Goal: Information Seeking & Learning: Learn about a topic

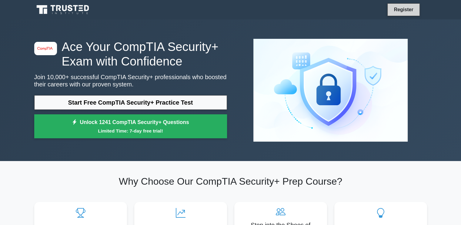
click at [402, 10] on link "Register" at bounding box center [403, 10] width 27 height 8
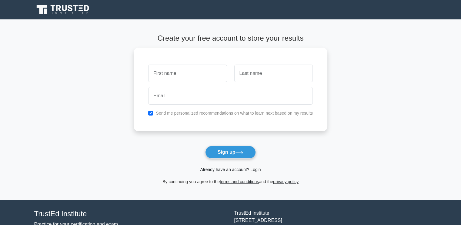
click at [235, 170] on link "Already have an account? Login" at bounding box center [230, 169] width 61 height 5
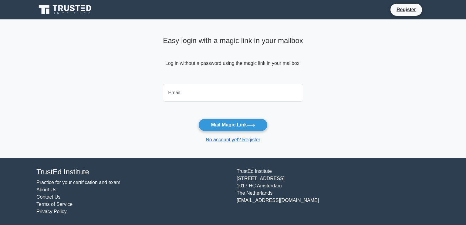
click at [233, 93] on input "email" at bounding box center [233, 93] width 140 height 18
type input "danprine60@gmail.com"
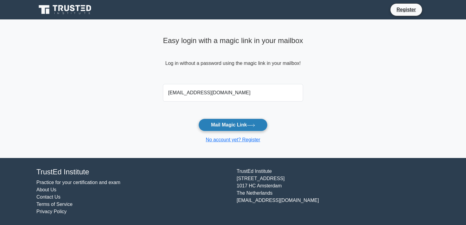
click at [251, 126] on icon at bounding box center [251, 125] width 8 height 3
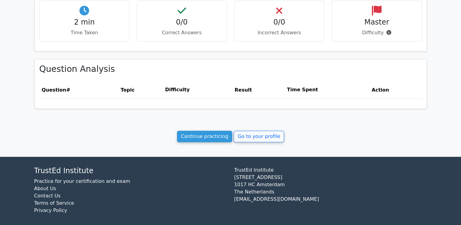
scroll to position [215, 0]
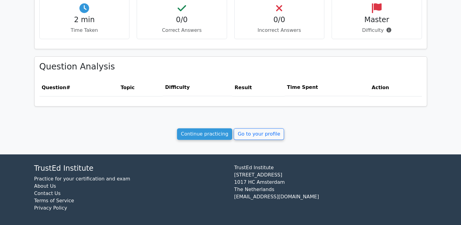
click at [198, 133] on link "Continue practicing" at bounding box center [205, 134] width 56 height 12
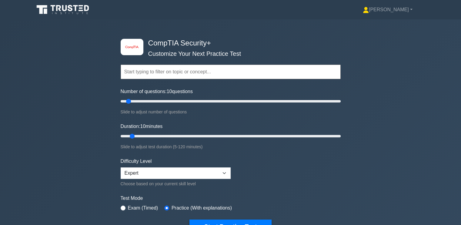
click at [68, 147] on div "image/svg+xml CompTIA Security+ Customize Your Next Practice Test Topics Crypto…" at bounding box center [230, 136] width 461 height 234
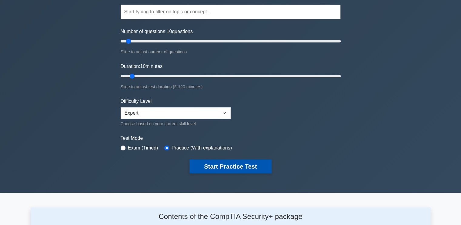
scroll to position [60, 0]
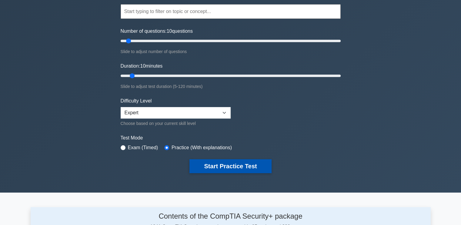
click at [238, 164] on button "Start Practice Test" at bounding box center [231, 166] width 82 height 14
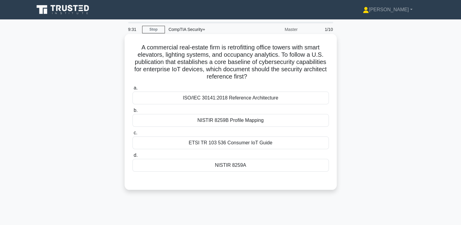
click at [155, 143] on div "ETSI TR 103 536 Consumer IoT Guide" at bounding box center [231, 142] width 197 height 13
click at [133, 135] on input "c. ETSI TR 103 536 Consumer IoT Guide" at bounding box center [133, 133] width 0 height 4
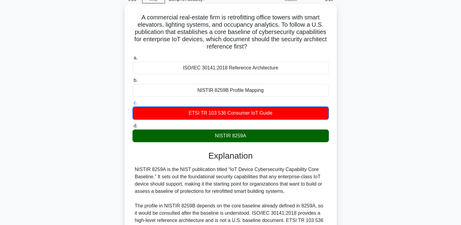
click at [207, 190] on div "NISTIR 8259A is the NIST publication titled “IoT Device Cybersecurity Capabilit…" at bounding box center [231, 202] width 192 height 73
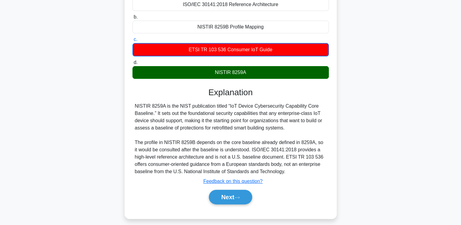
scroll to position [103, 0]
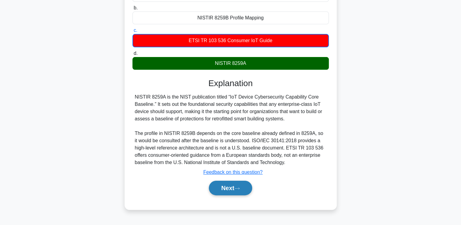
click at [222, 184] on button "Next" at bounding box center [230, 188] width 43 height 15
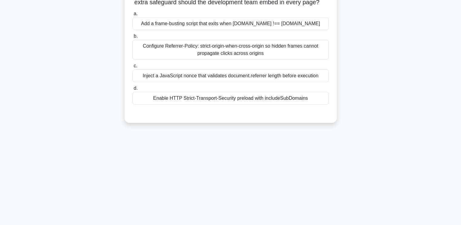
scroll to position [0, 0]
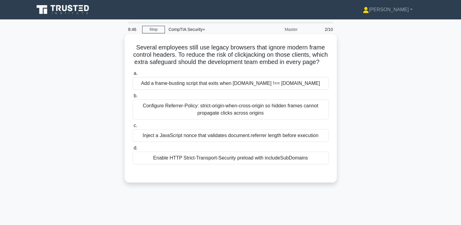
click at [274, 164] on div "Enable HTTP Strict-Transport-Security preload with includeSubDomains" at bounding box center [231, 158] width 197 height 13
click at [133, 150] on input "d. Enable HTTP Strict-Transport-Security preload with includeSubDomains" at bounding box center [133, 148] width 0 height 4
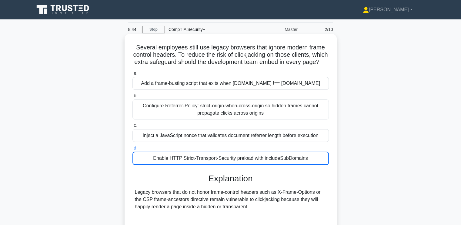
click at [274, 165] on div "Enable HTTP Strict-Transport-Security preload with includeSubDomains" at bounding box center [231, 158] width 197 height 13
click at [133, 150] on input "d. Enable HTTP Strict-Transport-Security preload with includeSubDomains" at bounding box center [133, 148] width 0 height 4
click at [280, 181] on h3 "Explanation" at bounding box center [230, 178] width 189 height 10
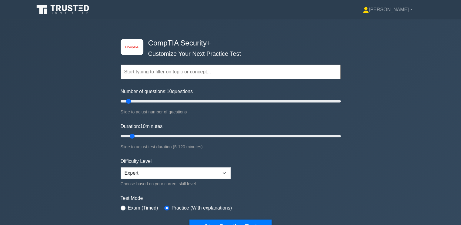
click at [30, 79] on div "image/svg+xml CompTIA Security+ Customize Your Next Practice Test Topics Crypto…" at bounding box center [230, 136] width 461 height 234
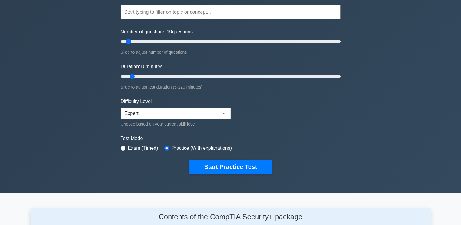
scroll to position [60, 0]
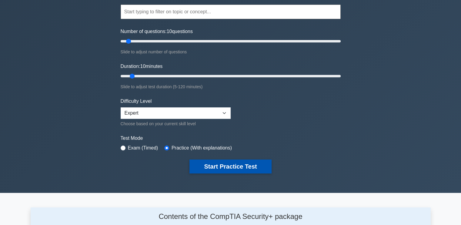
click at [244, 165] on button "Start Practice Test" at bounding box center [231, 167] width 82 height 14
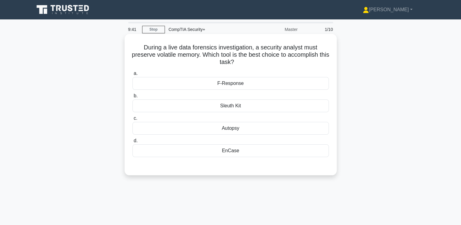
click at [255, 154] on div "EnCase" at bounding box center [231, 150] width 197 height 13
click at [133, 143] on input "d. EnCase" at bounding box center [133, 141] width 0 height 4
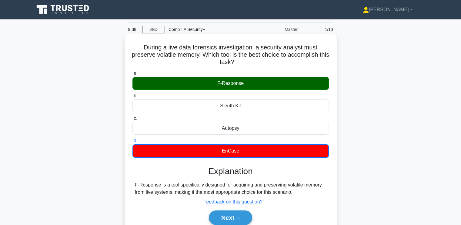
click at [153, 186] on div "F-Response is a tool specifically designed for acquiring and preserving volatil…" at bounding box center [231, 188] width 192 height 15
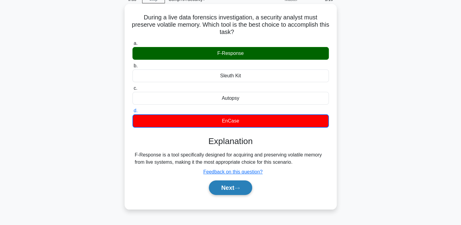
scroll to position [30, 0]
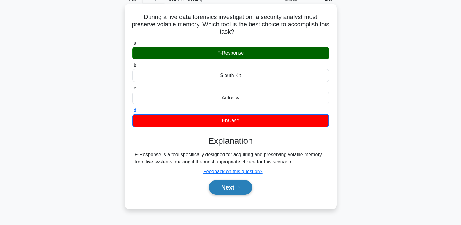
click at [233, 187] on button "Next" at bounding box center [230, 187] width 43 height 15
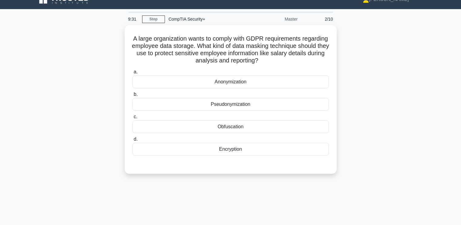
scroll to position [0, 0]
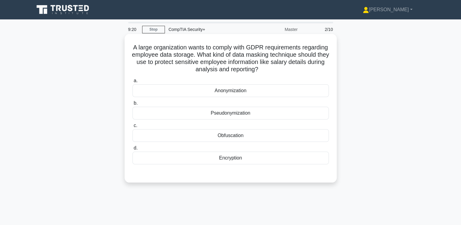
click at [187, 137] on div "Obfuscation" at bounding box center [231, 135] width 197 height 13
click at [133, 128] on input "c. Obfuscation" at bounding box center [133, 126] width 0 height 4
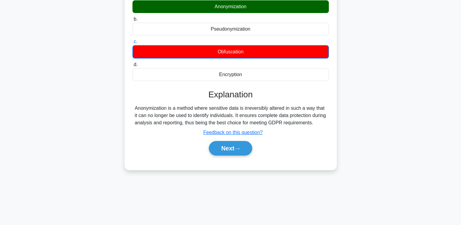
scroll to position [103, 0]
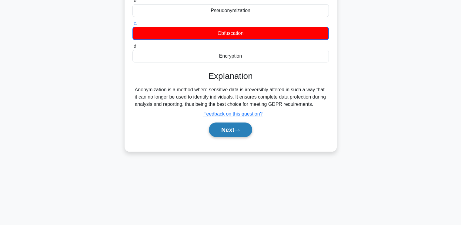
click at [223, 133] on button "Next" at bounding box center [230, 130] width 43 height 15
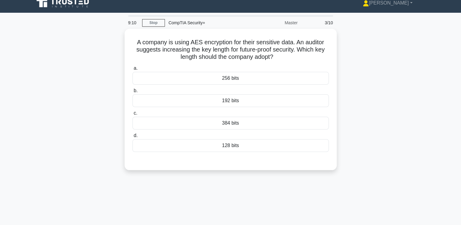
scroll to position [0, 0]
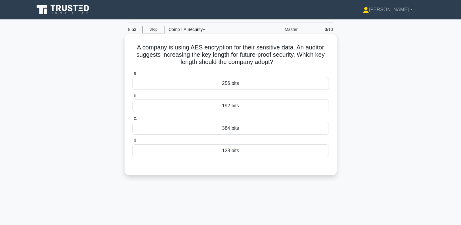
click at [227, 127] on div "384 bits" at bounding box center [231, 128] width 197 height 13
click at [133, 120] on input "c. 384 bits" at bounding box center [133, 118] width 0 height 4
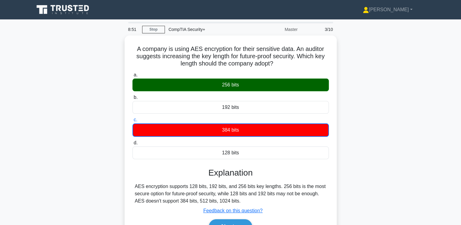
click at [93, 135] on div "A company is using AES encryption for their sensitive data. An auditor suggests…" at bounding box center [231, 145] width 400 height 220
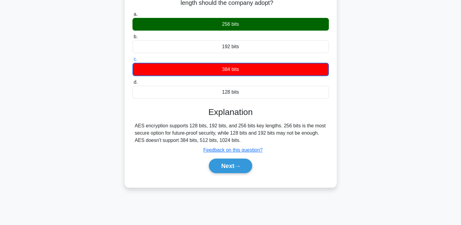
scroll to position [59, 0]
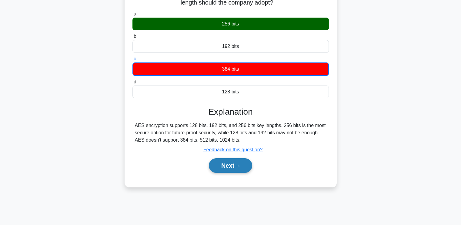
click at [230, 161] on button "Next" at bounding box center [230, 165] width 43 height 15
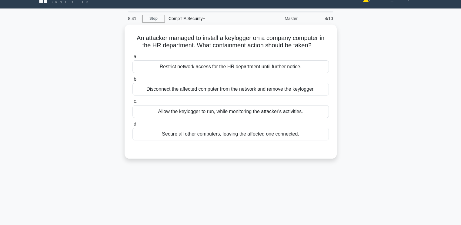
scroll to position [0, 0]
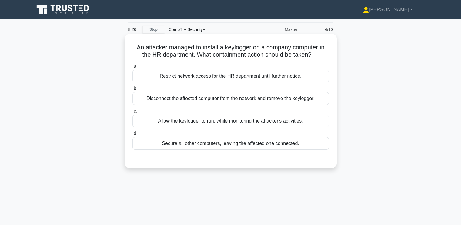
click at [227, 99] on div "Disconnect the affected computer from the network and remove the keylogger." at bounding box center [231, 98] width 197 height 13
click at [133, 91] on input "b. Disconnect the affected computer from the network and remove the keylogger." at bounding box center [133, 89] width 0 height 4
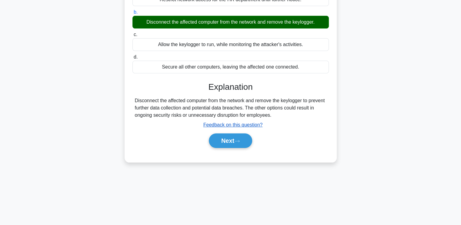
scroll to position [103, 0]
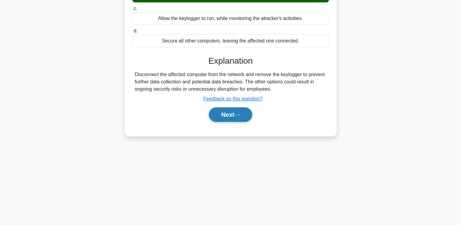
click at [229, 114] on button "Next" at bounding box center [230, 114] width 43 height 15
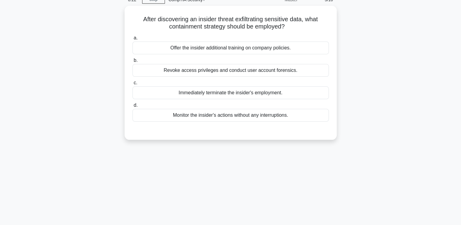
scroll to position [0, 0]
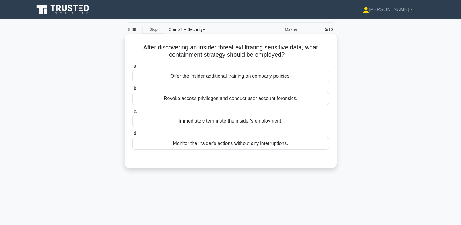
click at [222, 99] on div "Revoke access privileges and conduct user account forensics." at bounding box center [231, 98] width 197 height 13
click at [133, 91] on input "b. Revoke access privileges and conduct user account forensics." at bounding box center [133, 89] width 0 height 4
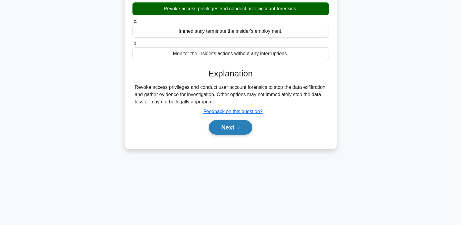
click at [231, 129] on button "Next" at bounding box center [230, 127] width 43 height 15
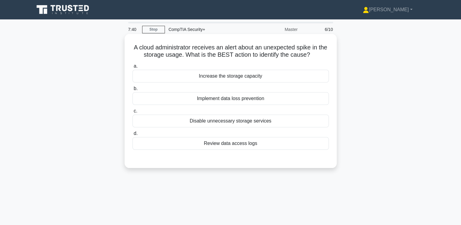
click at [231, 143] on div "Review data access logs" at bounding box center [231, 143] width 197 height 13
click at [133, 136] on input "d. Review data access logs" at bounding box center [133, 134] width 0 height 4
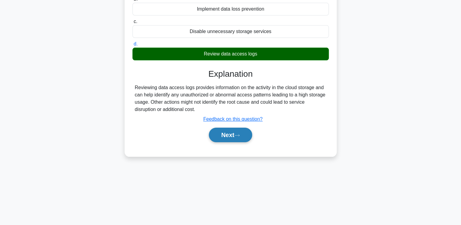
click at [227, 136] on button "Next" at bounding box center [230, 135] width 43 height 15
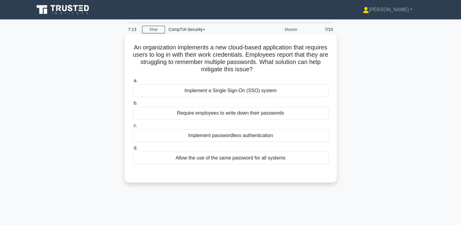
click at [227, 89] on div "Implement a Single Sign-On (SSO) system" at bounding box center [231, 90] width 197 height 13
click at [133, 83] on input "a. Implement a Single Sign-On (SSO) system" at bounding box center [133, 81] width 0 height 4
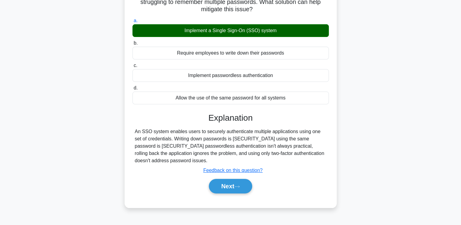
scroll to position [60, 0]
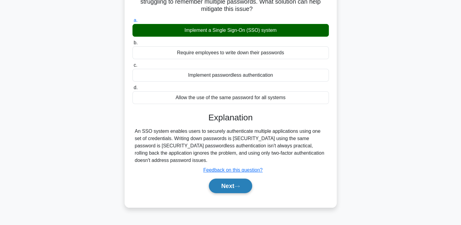
click at [239, 179] on button "Next" at bounding box center [230, 186] width 43 height 15
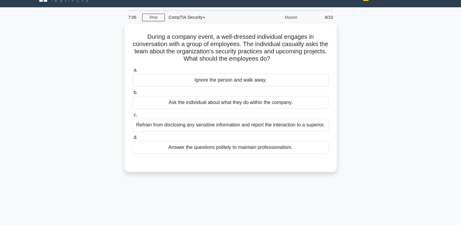
scroll to position [0, 0]
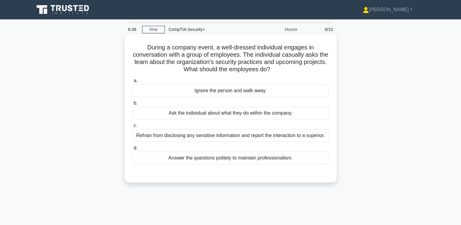
click at [198, 134] on div "Refrain from disclosing any sensitive information and report the interaction to…" at bounding box center [231, 135] width 197 height 13
click at [133, 128] on input "c. Refrain from disclosing any sensitive information and report the interaction…" at bounding box center [133, 126] width 0 height 4
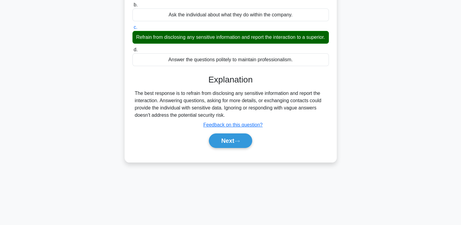
scroll to position [103, 0]
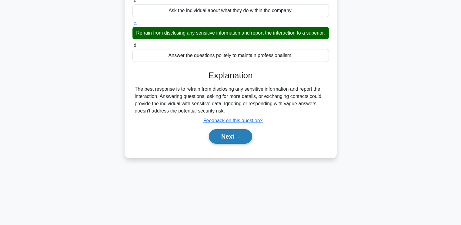
click at [222, 144] on button "Next" at bounding box center [230, 136] width 43 height 15
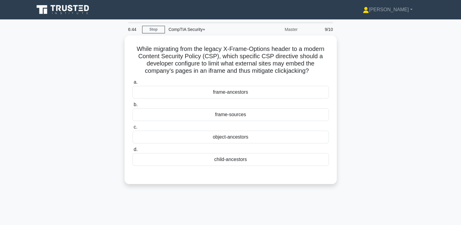
scroll to position [0, 0]
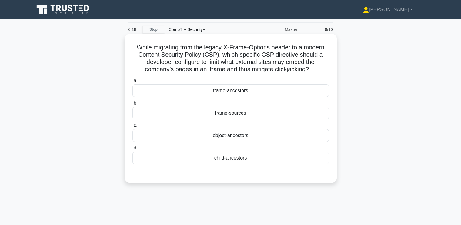
click at [190, 110] on div "frame-sources" at bounding box center [231, 113] width 197 height 13
click at [133, 105] on input "b. frame-sources" at bounding box center [133, 103] width 0 height 4
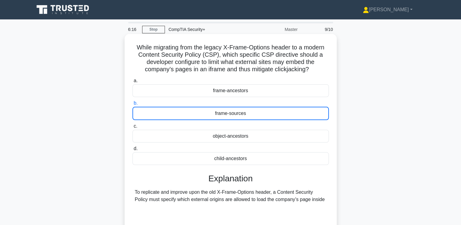
click at [190, 110] on div "frame-sources" at bounding box center [231, 113] width 197 height 13
click at [133, 105] on input "b. frame-sources" at bounding box center [133, 103] width 0 height 4
click at [228, 106] on label "b. frame-sources" at bounding box center [231, 109] width 197 height 21
click at [133, 105] on input "b. frame-sources" at bounding box center [133, 103] width 0 height 4
click at [224, 86] on div "frame-ancestors" at bounding box center [231, 90] width 197 height 13
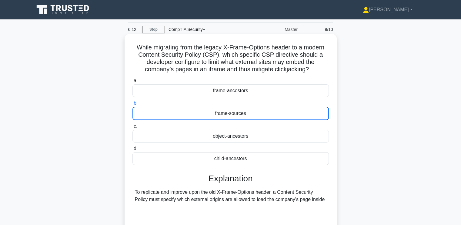
click at [223, 90] on div "frame-ancestors" at bounding box center [231, 90] width 197 height 13
click at [133, 83] on input "a. frame-ancestors" at bounding box center [133, 81] width 0 height 4
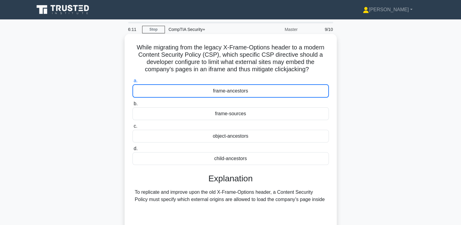
click at [223, 90] on div "frame-ancestors" at bounding box center [231, 90] width 197 height 13
click at [133, 83] on input "a. frame-ancestors" at bounding box center [133, 81] width 0 height 4
click at [223, 90] on div "frame-ancestors" at bounding box center [231, 90] width 197 height 13
click at [133, 83] on input "a. frame-ancestors" at bounding box center [133, 81] width 0 height 4
click at [220, 158] on div "child-ancestors" at bounding box center [231, 158] width 197 height 13
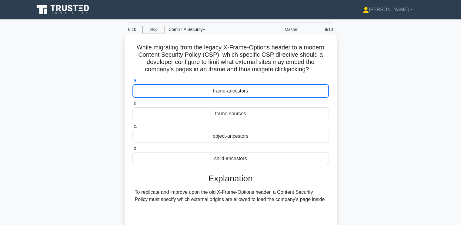
click at [133, 151] on input "d. child-ancestors" at bounding box center [133, 149] width 0 height 4
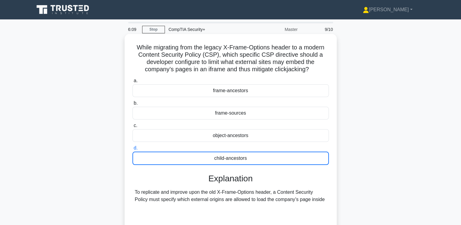
click at [220, 158] on div "child-ancestors" at bounding box center [231, 158] width 197 height 13
click at [133, 150] on input "d. child-ancestors" at bounding box center [133, 148] width 0 height 4
click at [216, 134] on div "object-ancestors" at bounding box center [231, 135] width 197 height 13
click at [133, 128] on input "c. object-ancestors" at bounding box center [133, 126] width 0 height 4
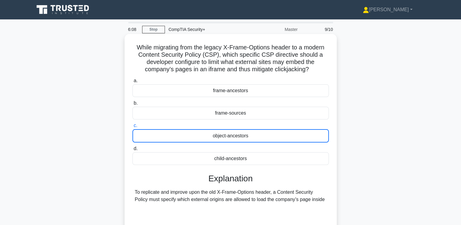
click at [215, 112] on div "frame-sources" at bounding box center [231, 113] width 197 height 13
click at [133, 105] on input "b. frame-sources" at bounding box center [133, 103] width 0 height 4
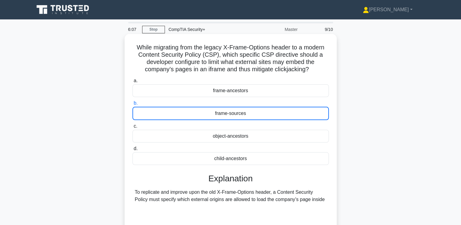
click at [217, 94] on div "frame-ancestors" at bounding box center [231, 90] width 197 height 13
click at [133, 83] on input "a. frame-ancestors" at bounding box center [133, 81] width 0 height 4
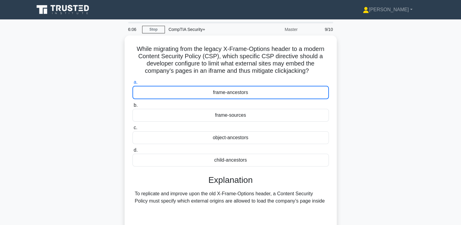
click at [66, 108] on div "While migrating from the legacy X-Frame-Options header to a modern Content Secu…" at bounding box center [231, 153] width 400 height 236
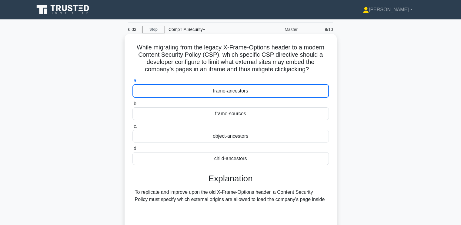
click at [184, 119] on div "frame-sources" at bounding box center [231, 113] width 197 height 13
click at [133, 106] on input "b. frame-sources" at bounding box center [133, 104] width 0 height 4
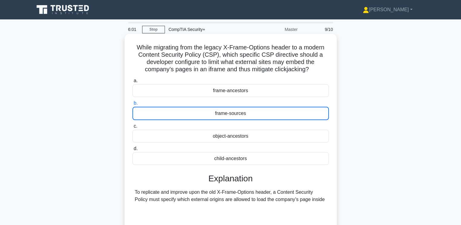
click at [181, 135] on div "object-ancestors" at bounding box center [231, 136] width 197 height 13
click at [133, 128] on input "c. object-ancestors" at bounding box center [133, 126] width 0 height 4
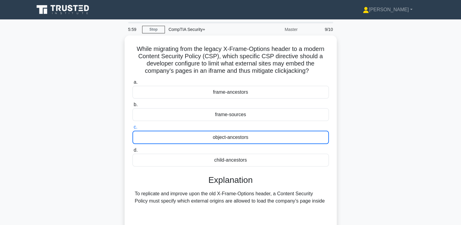
click at [112, 143] on div "While migrating from the legacy X-Frame-Options header to a modern Content Secu…" at bounding box center [231, 153] width 400 height 236
click at [150, 28] on link "Stop" at bounding box center [153, 30] width 23 height 8
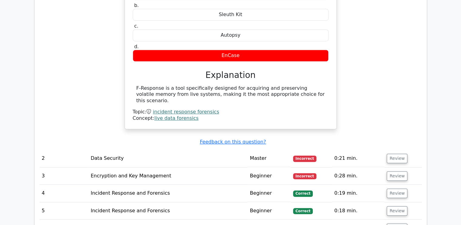
click at [187, 150] on td "Data Security" at bounding box center [167, 158] width 159 height 17
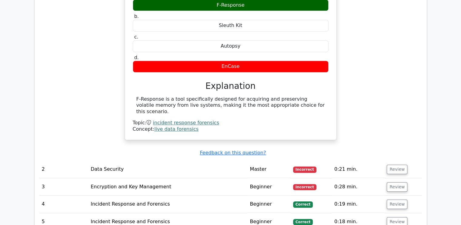
click at [165, 161] on td "Data Security" at bounding box center [167, 169] width 159 height 17
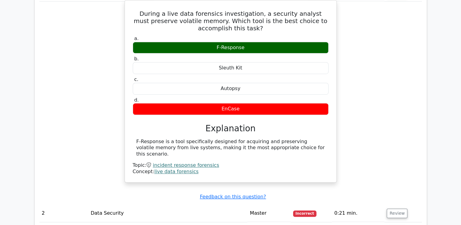
click at [284, 149] on div "F-Response is a tool specifically designed for acquiring and preserving volatil…" at bounding box center [231, 157] width 196 height 36
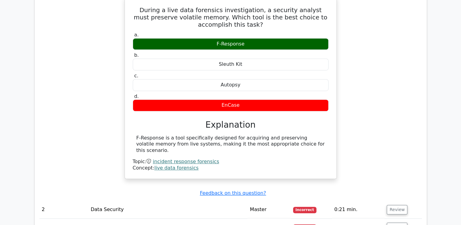
scroll to position [360, 0]
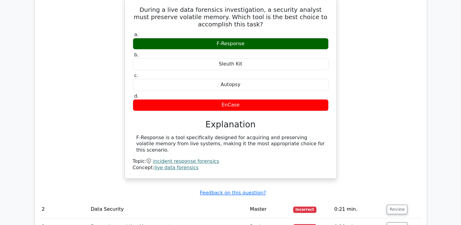
click at [258, 140] on div "F-Response is a tool specifically designed for acquiring and preserving volatil…" at bounding box center [230, 144] width 189 height 19
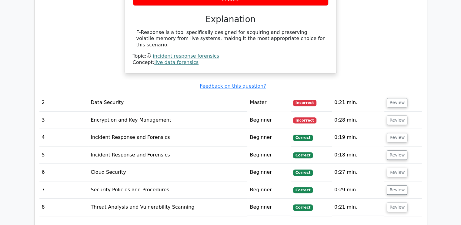
click at [400, 84] on tbody "1 Incident Response and Forensics Master Incorrect 0:27 min. Review a." at bounding box center [230, 44] width 383 height 343
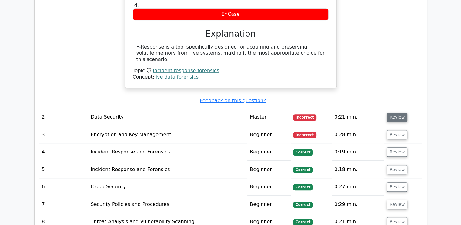
click at [399, 113] on button "Review" at bounding box center [397, 117] width 21 height 9
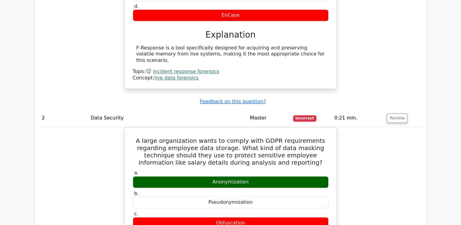
scroll to position [451, 0]
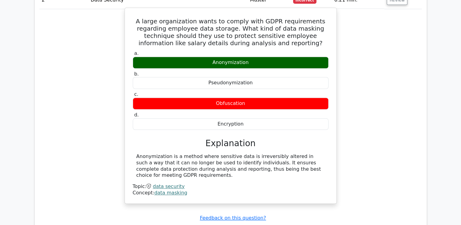
click at [189, 157] on div "Anonymization is a method where sensitive data is irreversibly altered in such …" at bounding box center [230, 165] width 189 height 25
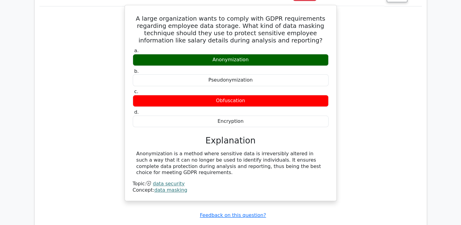
scroll to position [573, 0]
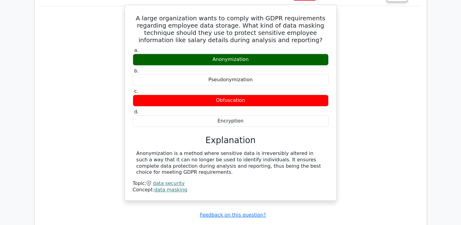
click at [182, 150] on div "Anonymization is a method where sensitive data is irreversibly altered in such …" at bounding box center [230, 162] width 189 height 25
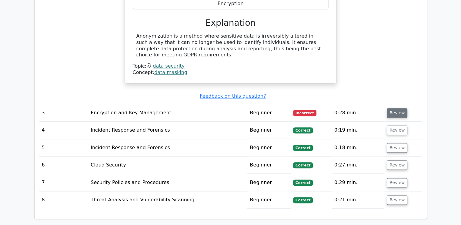
click at [395, 108] on button "Review" at bounding box center [397, 112] width 21 height 9
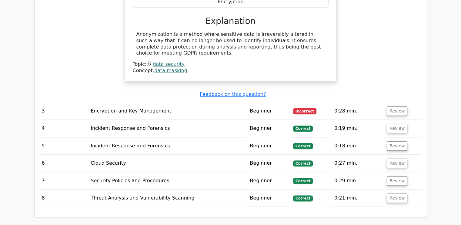
scroll to position [694, 0]
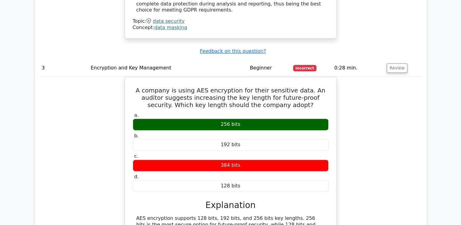
click at [89, 190] on div "A company is using AES encryption for their sensitive data. An auditor suggests…" at bounding box center [230, 175] width 383 height 196
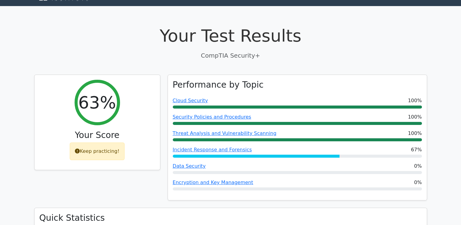
scroll to position [0, 0]
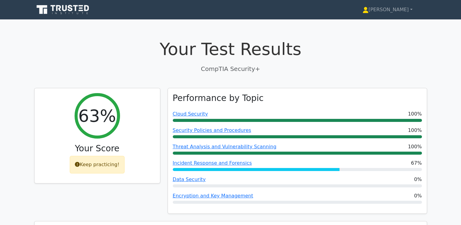
click at [342, 47] on h1 "Your Test Results" at bounding box center [230, 49] width 393 height 20
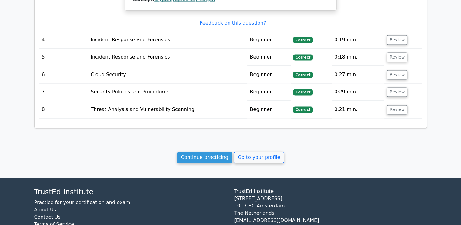
scroll to position [1005, 0]
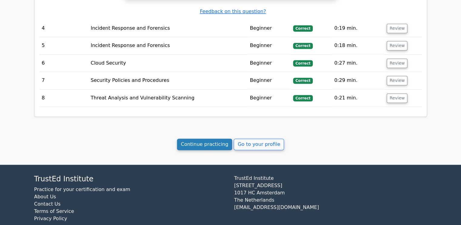
click at [216, 139] on link "Continue practicing" at bounding box center [205, 145] width 56 height 12
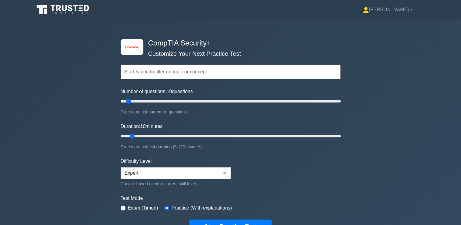
click at [75, 130] on div "image/svg+xml CompTIA Security+ Customize Your Next Practice Test Topics Crypto…" at bounding box center [230, 136] width 461 height 234
click at [450, 36] on div "image/svg+xml CompTIA Security+ Customize Your Next Practice Test Topics Crypto…" at bounding box center [230, 136] width 461 height 234
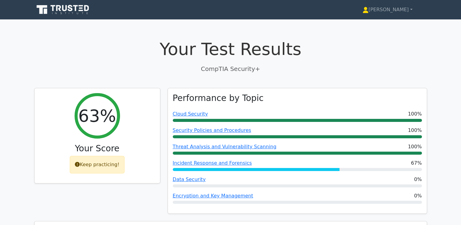
click at [123, 48] on h1 "Your Test Results" at bounding box center [230, 49] width 393 height 20
click at [413, 7] on link "[PERSON_NAME]" at bounding box center [387, 10] width 79 height 12
